Goal: Task Accomplishment & Management: Complete application form

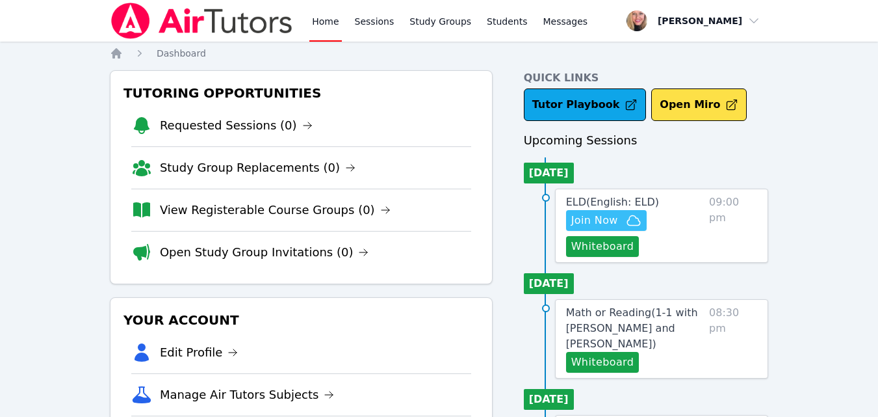
click at [640, 226] on icon "button" at bounding box center [634, 221] width 16 height 16
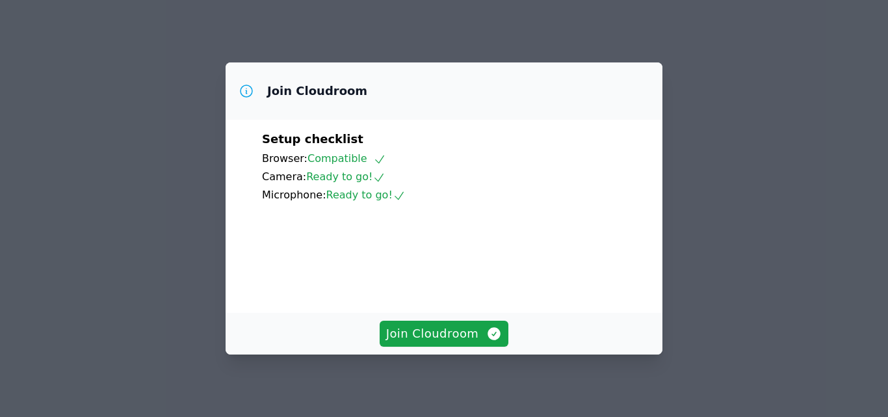
scroll to position [121, 0]
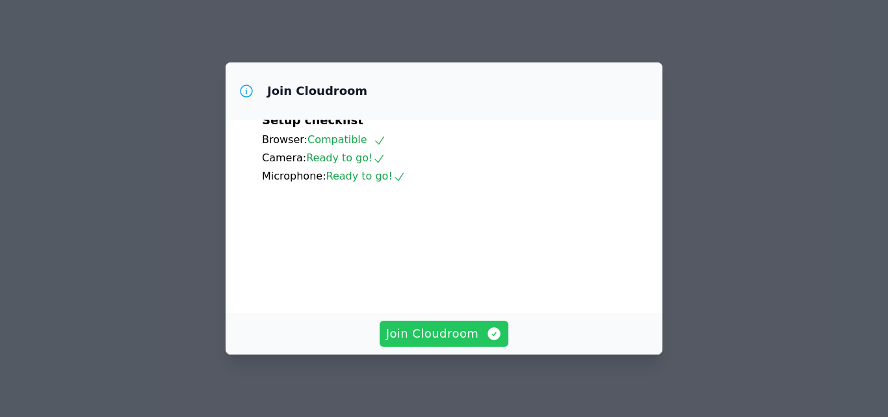
click at [451, 337] on span "Join Cloudroom" at bounding box center [444, 333] width 116 height 18
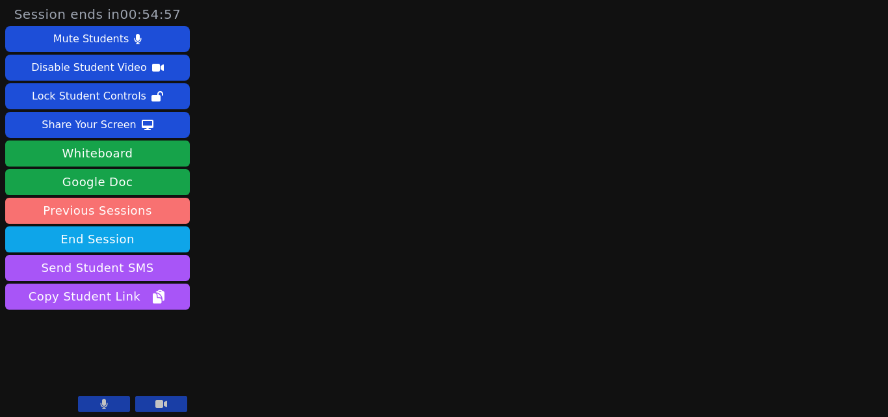
scroll to position [5, 0]
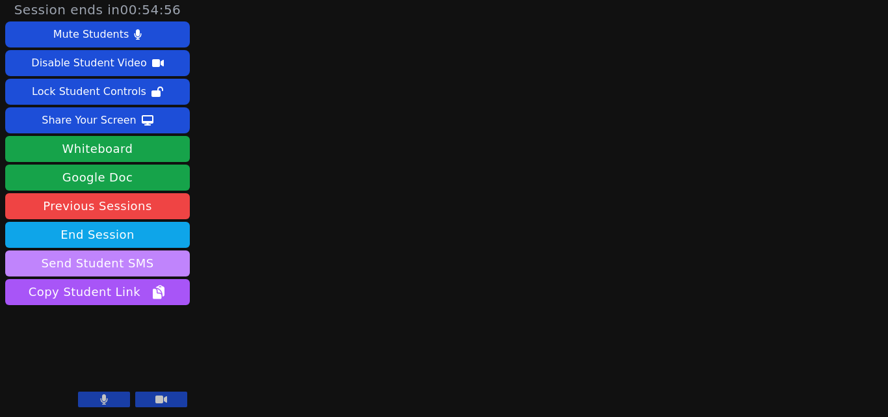
click at [119, 271] on button "Send Student SMS" at bounding box center [97, 263] width 185 height 26
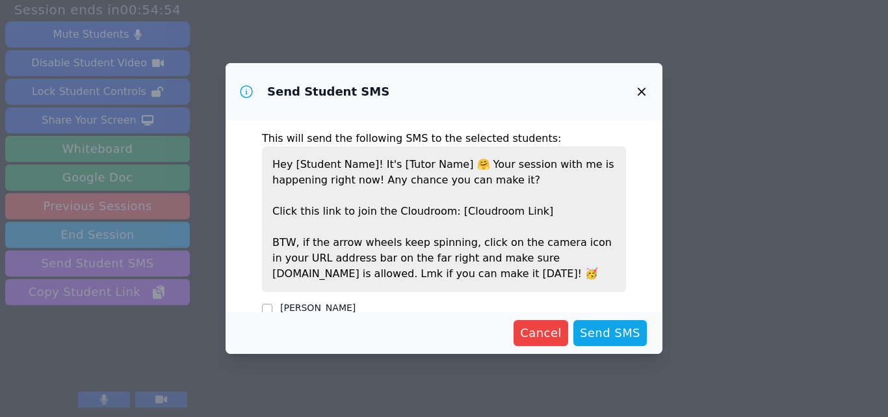
scroll to position [23, 0]
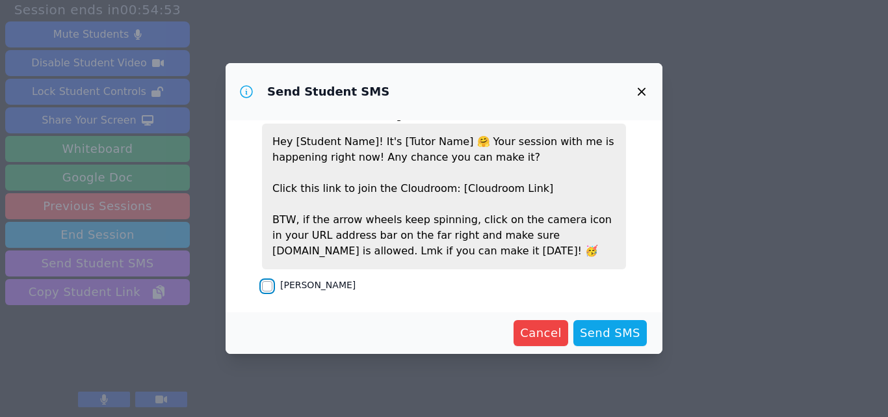
click at [264, 284] on input "[PERSON_NAME]" at bounding box center [267, 286] width 10 height 10
checkbox input "true"
click at [596, 331] on span "Send SMS" at bounding box center [610, 333] width 60 height 18
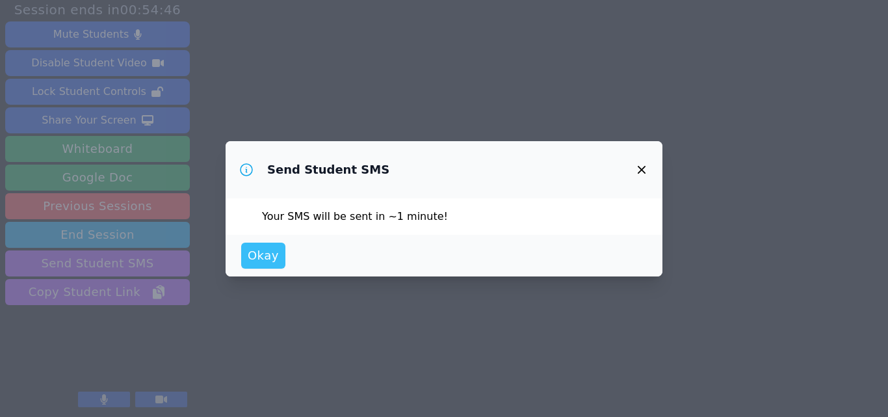
click at [264, 252] on span "Okay" at bounding box center [263, 255] width 31 height 18
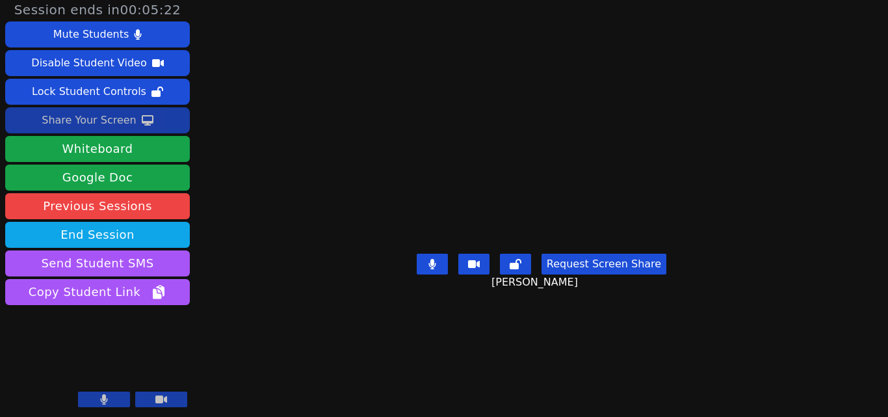
click at [70, 113] on div "Share Your Screen" at bounding box center [89, 120] width 95 height 21
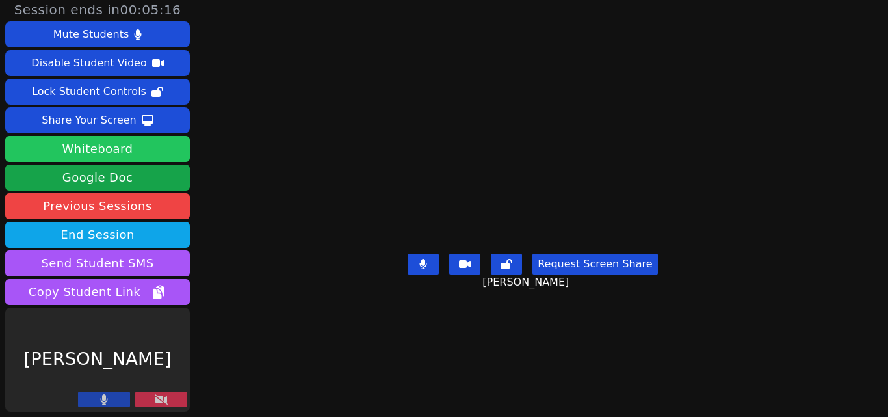
click at [107, 138] on button "Whiteboard" at bounding box center [97, 149] width 185 height 26
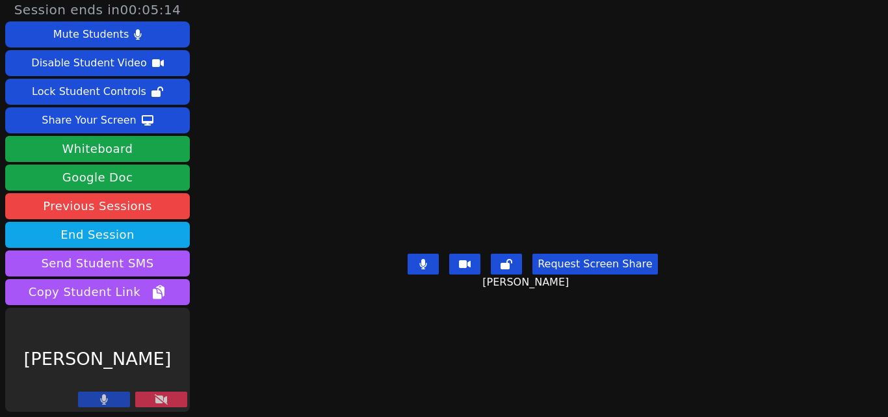
click at [178, 401] on button at bounding box center [161, 399] width 52 height 16
click at [154, 401] on button at bounding box center [161, 399] width 52 height 16
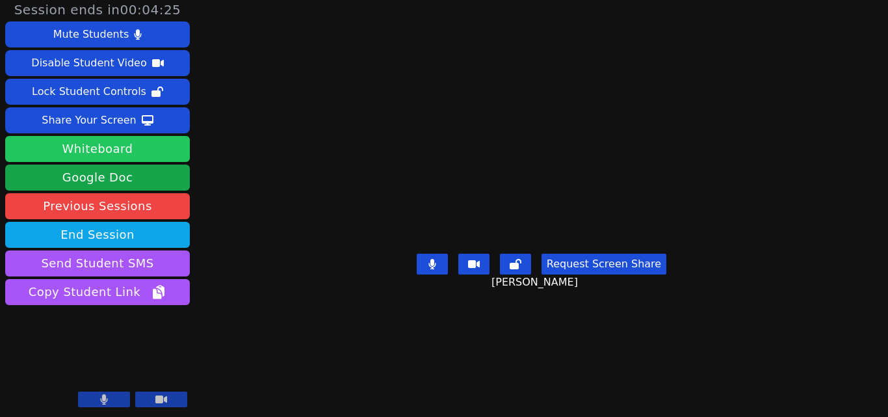
click at [140, 152] on button "Whiteboard" at bounding box center [97, 149] width 185 height 26
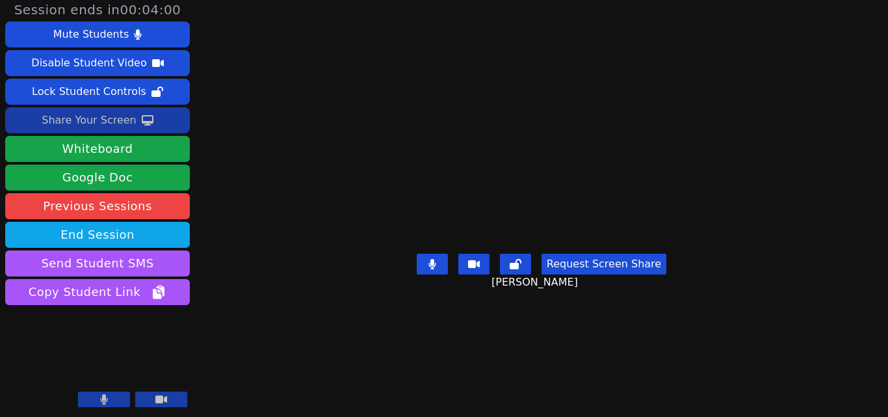
click at [142, 125] on icon at bounding box center [148, 120] width 12 height 10
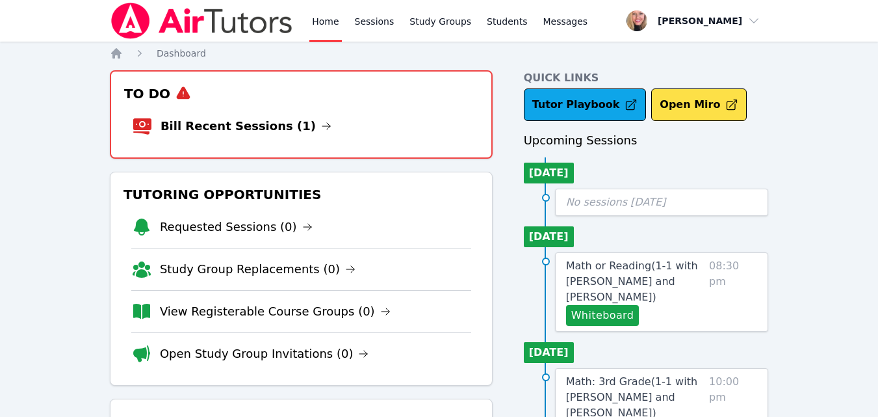
click at [192, 128] on link "Bill Recent Sessions (1)" at bounding box center [246, 126] width 171 height 18
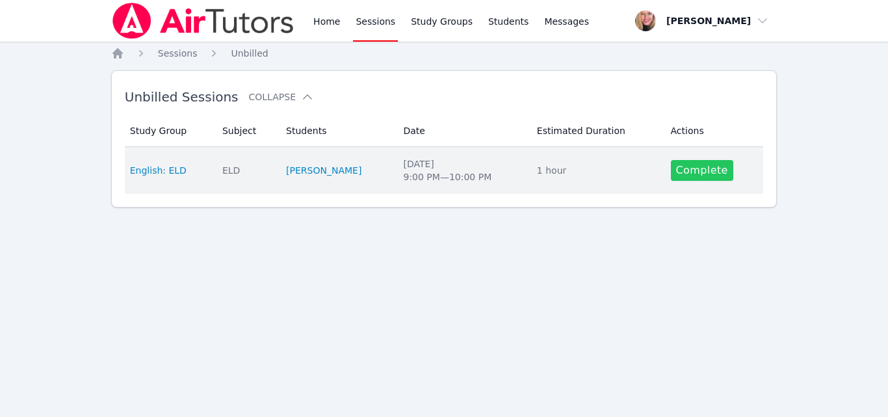
click at [705, 176] on link "Complete" at bounding box center [702, 170] width 62 height 21
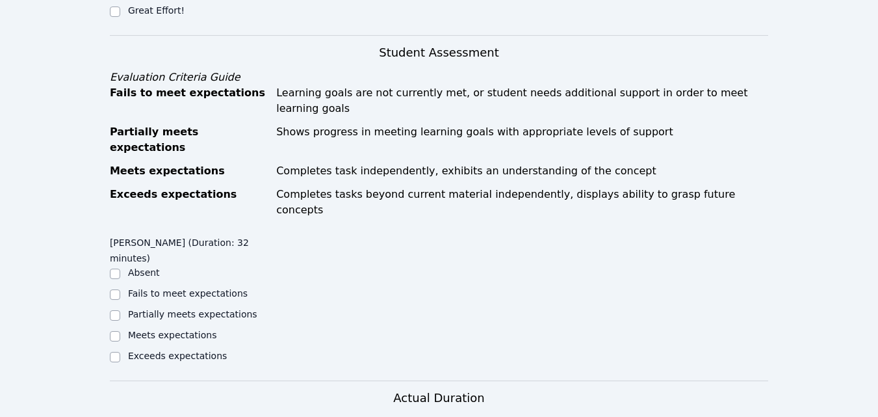
scroll to position [455, 0]
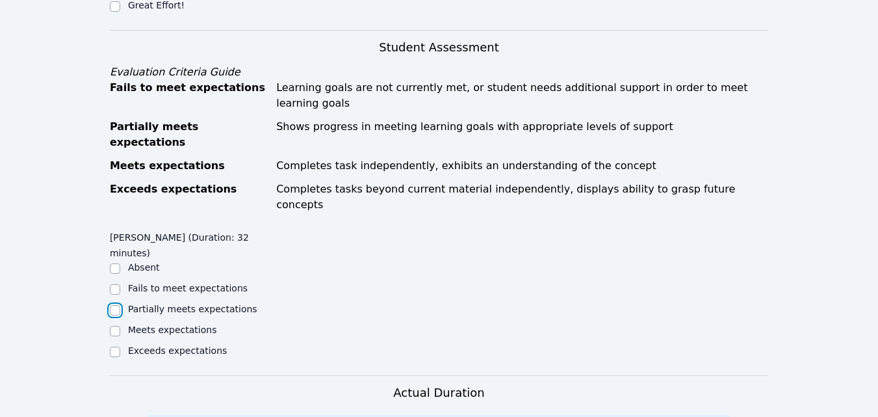
click at [114, 305] on input "Partially meets expectations" at bounding box center [115, 310] width 10 height 10
checkbox input "true"
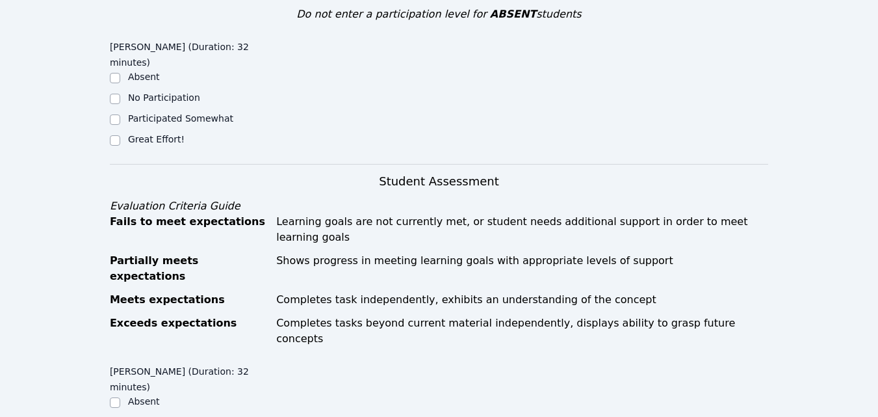
scroll to position [325, 0]
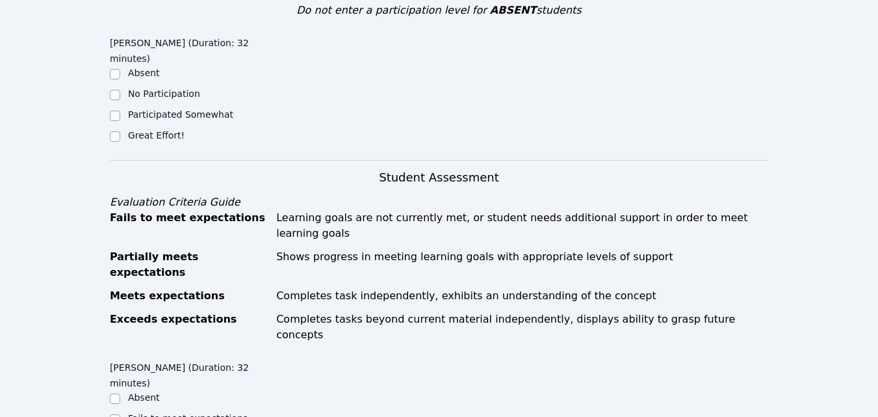
click at [173, 130] on label "Great Effort!" at bounding box center [156, 135] width 57 height 10
click at [120, 131] on input "Great Effort!" at bounding box center [115, 136] width 10 height 10
checkbox input "true"
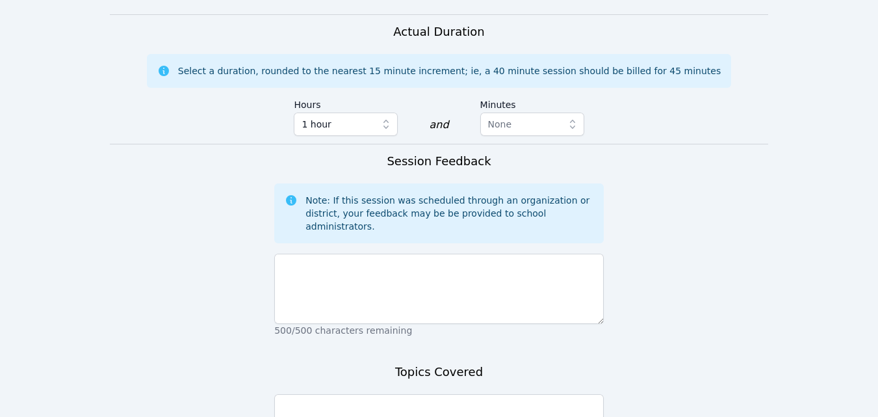
scroll to position [845, 0]
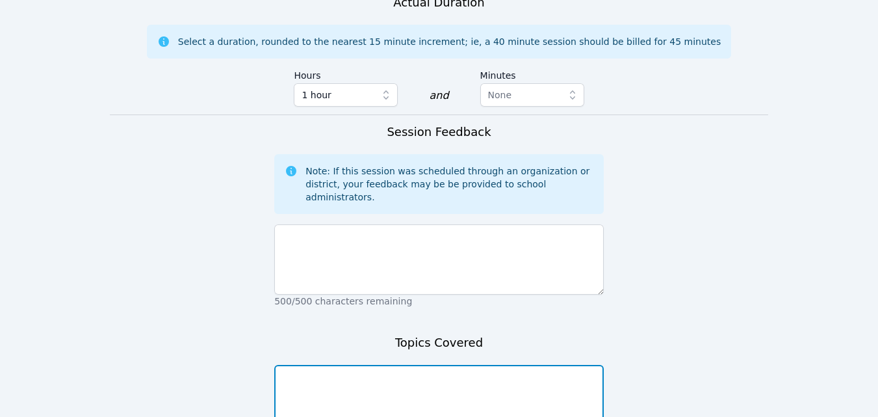
click at [481, 365] on textarea at bounding box center [439, 400] width 330 height 70
type textarea "Intros to AT/whiteboard. Discussed learning goals and how we will structure cla…"
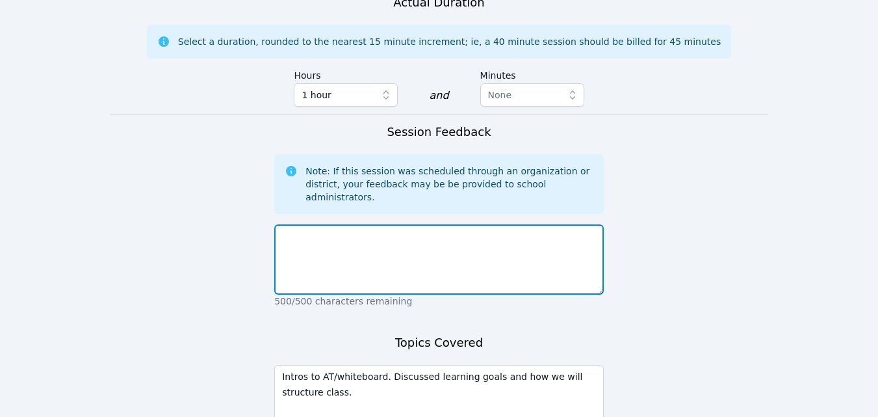
click at [475, 224] on textarea at bounding box center [439, 259] width 330 height 70
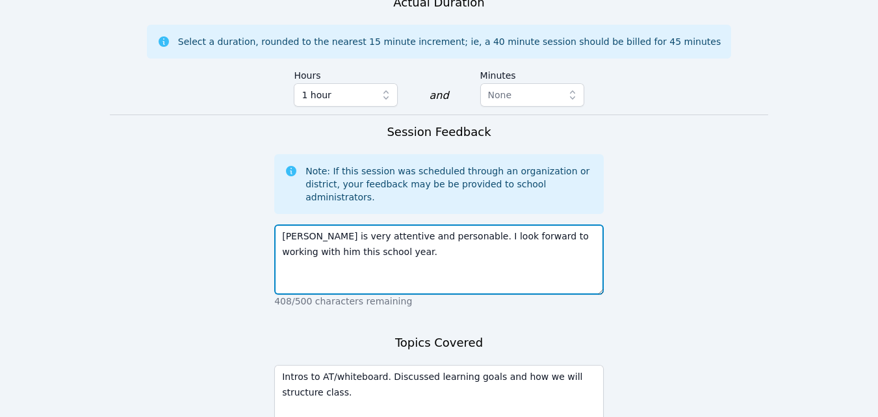
type textarea "Yoel is very attentive and personable. I look forward to working with him this …"
